Goal: Register for event/course

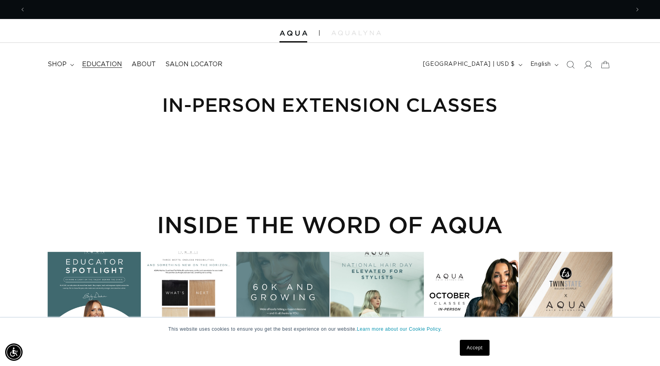
click at [100, 65] on span "Education" at bounding box center [102, 64] width 40 height 8
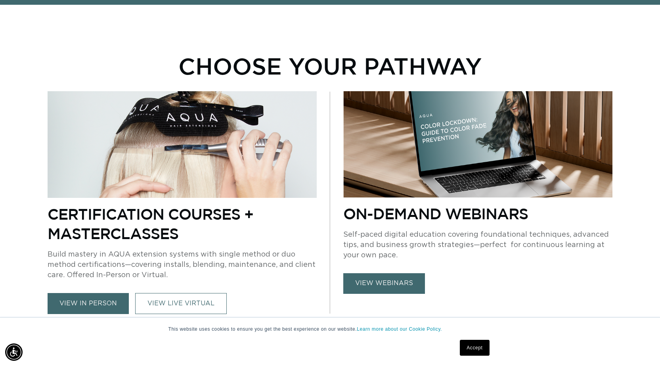
scroll to position [515, 0]
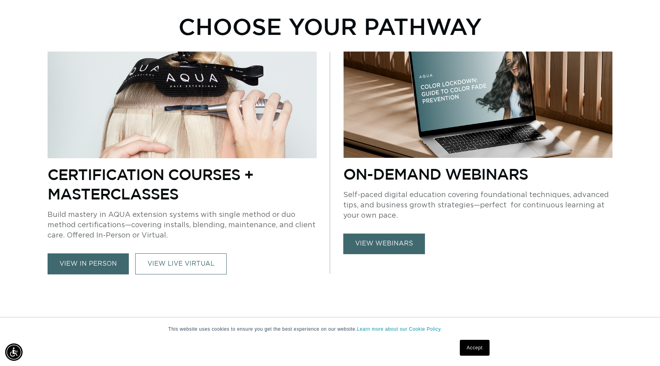
click at [98, 263] on link "view in person" at bounding box center [88, 263] width 81 height 21
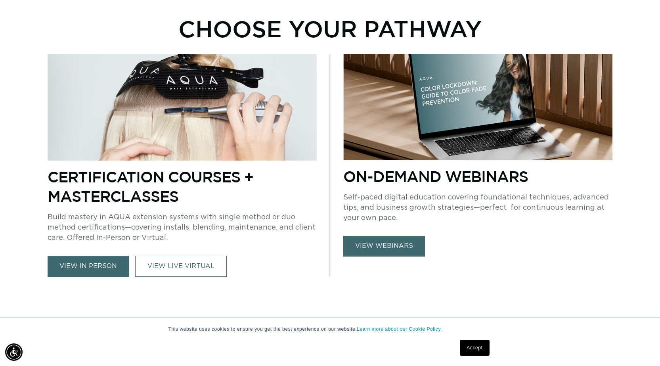
scroll to position [0, 604]
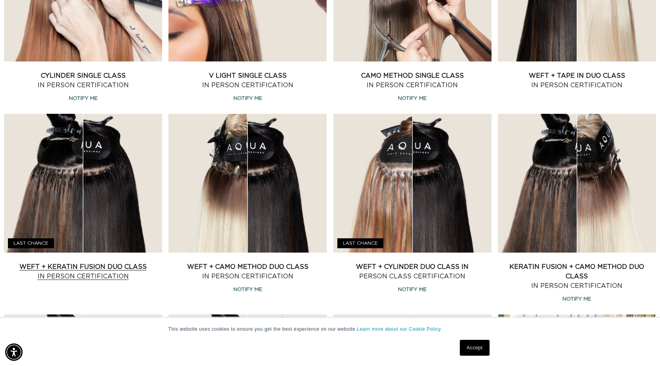
scroll to position [0, 1208]
click at [58, 274] on link "Weft + Keratin Fusion Duo Class In Person Certification" at bounding box center [83, 271] width 158 height 19
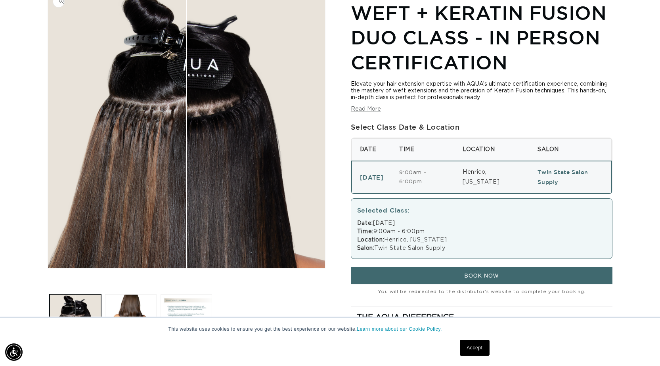
scroll to position [159, 0]
